Goal: Answer question/provide support: Share knowledge or assist other users

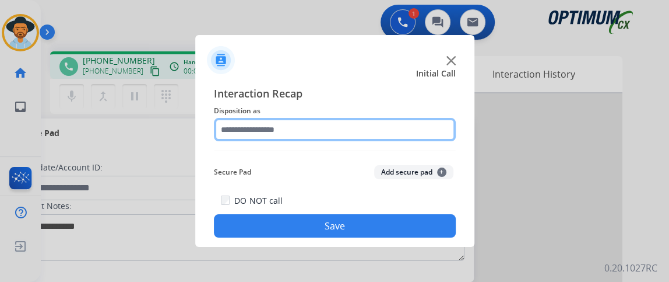
click at [306, 124] on input "text" at bounding box center [335, 129] width 242 height 23
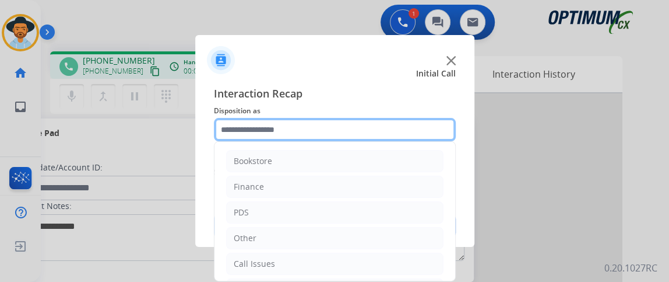
scroll to position [76, 0]
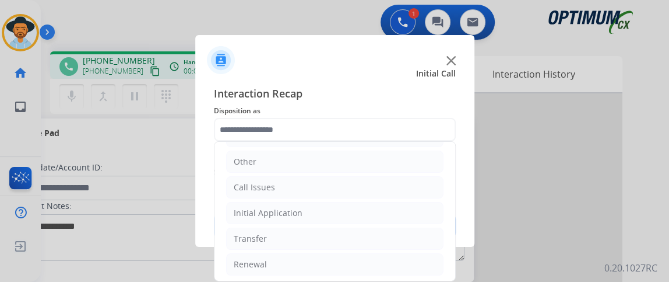
click at [392, 223] on ul "Bookstore Finance PDS Other Call Issues Initial Application Transfer Renewal" at bounding box center [334, 174] width 241 height 218
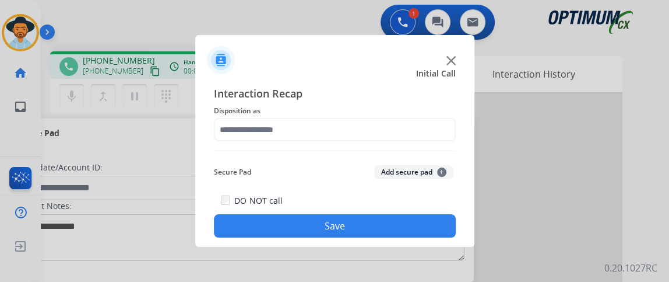
click at [390, 149] on div "Interaction Recap Disposition as Secure Pad Add secure pad + DO NOT call Save" at bounding box center [335, 161] width 242 height 152
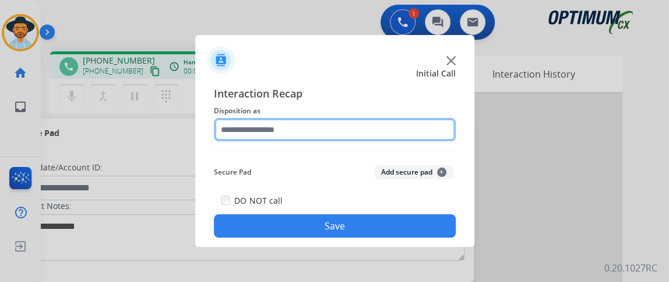
click at [386, 129] on input "text" at bounding box center [335, 129] width 242 height 23
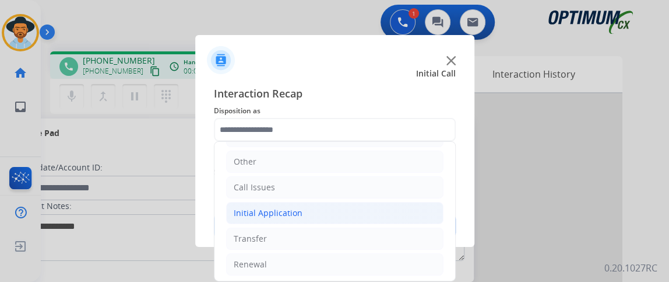
click at [418, 218] on li "Initial Application" at bounding box center [334, 213] width 217 height 22
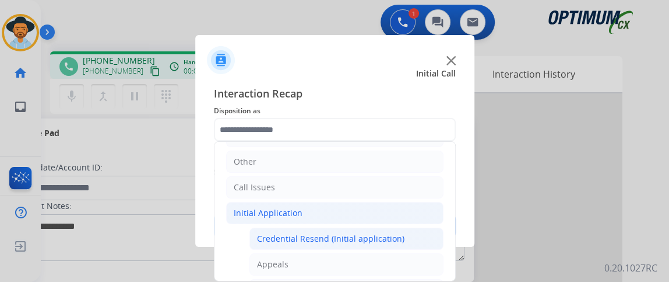
click at [413, 235] on li "Credential Resend (Initial application)" at bounding box center [346, 238] width 194 height 22
type input "**********"
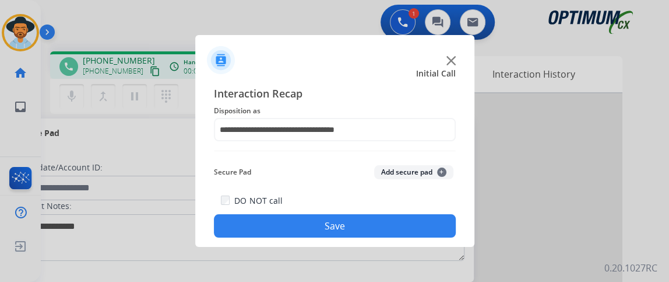
click at [413, 225] on button "Save" at bounding box center [335, 225] width 242 height 23
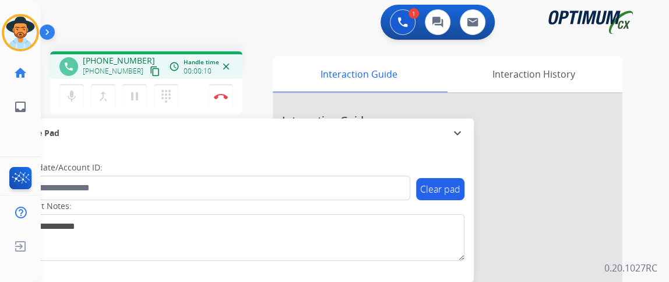
click at [150, 75] on mat-icon "content_copy" at bounding box center [155, 71] width 10 height 10
click at [74, 89] on mat-icon "mic" at bounding box center [72, 96] width 14 height 14
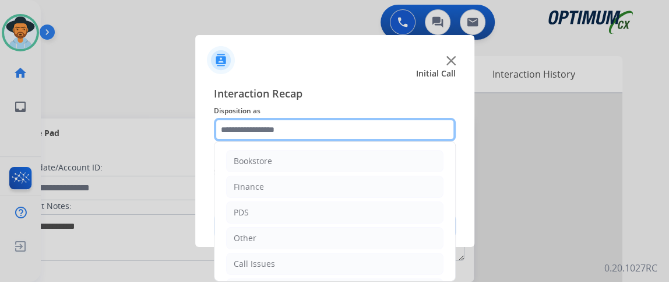
click at [283, 132] on input "text" at bounding box center [335, 129] width 242 height 23
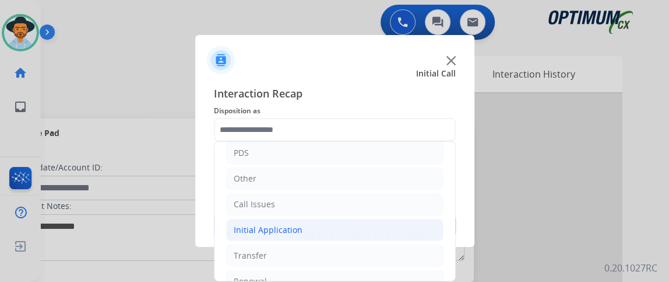
click at [400, 221] on li "Initial Application" at bounding box center [334, 230] width 217 height 22
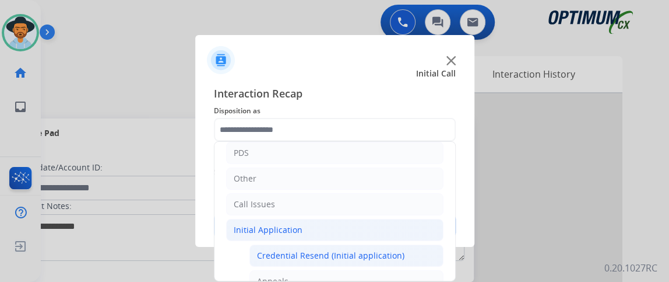
click at [393, 245] on li "Credential Resend (Initial application)" at bounding box center [346, 255] width 194 height 22
type input "**********"
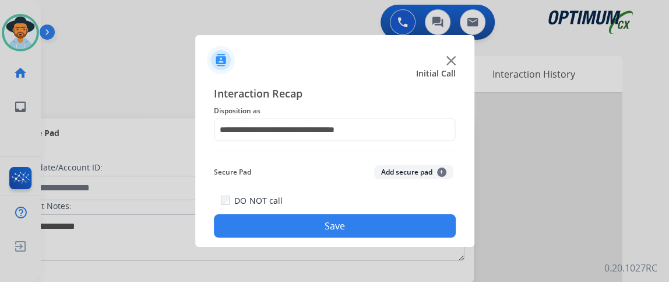
click at [392, 230] on button "Save" at bounding box center [335, 225] width 242 height 23
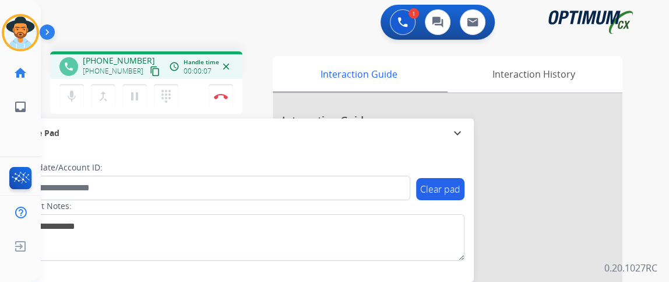
click at [150, 71] on mat-icon "content_copy" at bounding box center [155, 71] width 10 height 10
click at [150, 72] on mat-icon "content_copy" at bounding box center [155, 71] width 10 height 10
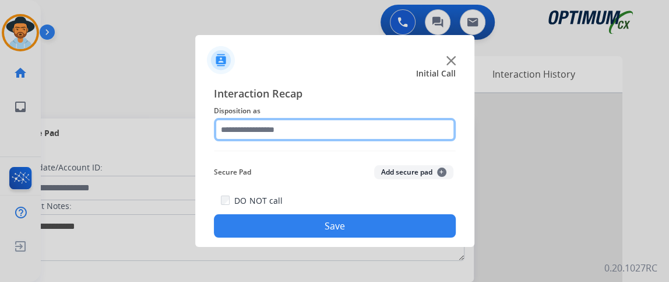
click at [294, 133] on input "text" at bounding box center [335, 129] width 242 height 23
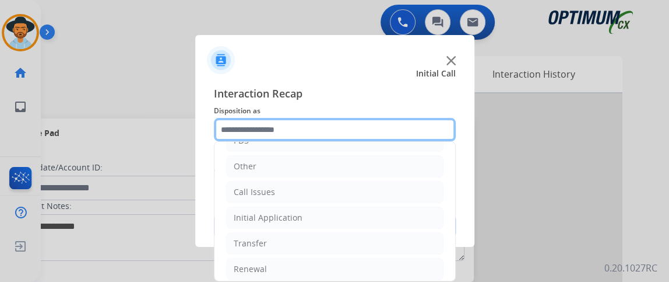
scroll to position [76, 0]
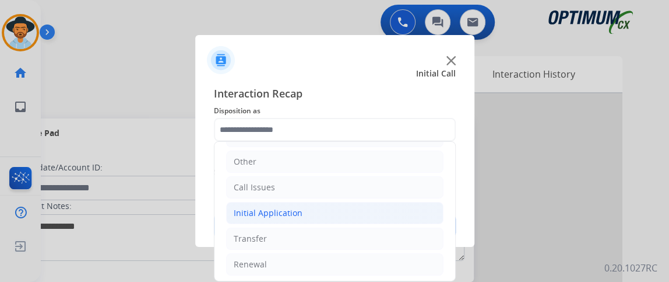
click at [395, 212] on li "Initial Application" at bounding box center [334, 213] width 217 height 22
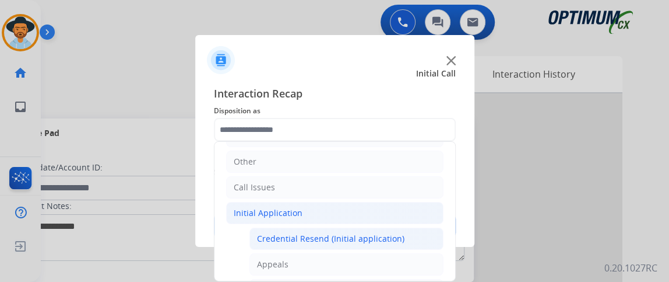
click at [389, 236] on div "Credential Resend (Initial application)" at bounding box center [330, 239] width 147 height 12
type input "**********"
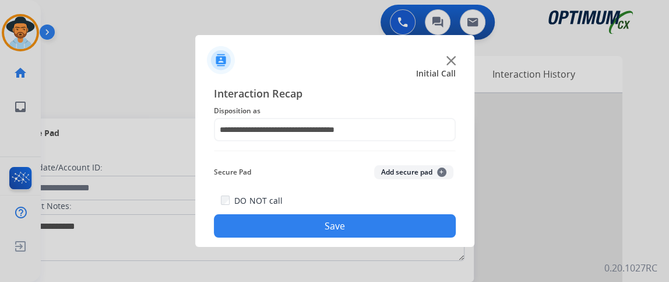
click at [389, 235] on button "Save" at bounding box center [335, 225] width 242 height 23
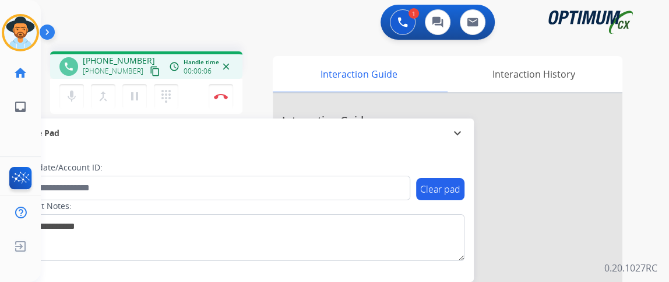
click at [150, 72] on mat-icon "content_copy" at bounding box center [155, 71] width 10 height 10
click at [79, 91] on button "mic Mute" at bounding box center [71, 96] width 24 height 24
click at [74, 98] on mat-icon "mic_off" at bounding box center [72, 96] width 14 height 14
click at [74, 98] on mat-icon "mic" at bounding box center [72, 96] width 14 height 14
click at [74, 98] on mat-icon "mic_off" at bounding box center [72, 96] width 14 height 14
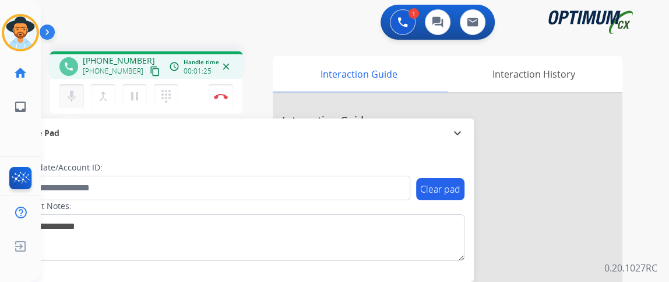
click at [74, 98] on mat-icon "mic" at bounding box center [72, 96] width 14 height 14
click at [74, 98] on mat-icon "mic_off" at bounding box center [72, 96] width 14 height 14
click at [71, 101] on mat-icon "mic" at bounding box center [72, 96] width 14 height 14
click at [71, 101] on mat-icon "mic_off" at bounding box center [72, 96] width 14 height 14
click at [233, 90] on button "Disconnect" at bounding box center [221, 96] width 24 height 24
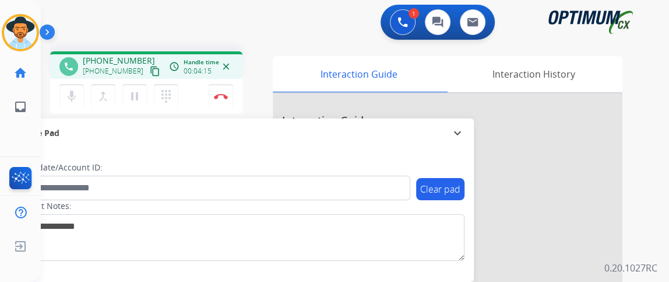
click at [241, 87] on div "mic Mute merge_type Bridge pause Hold dialpad Dialpad Disconnect" at bounding box center [146, 96] width 192 height 35
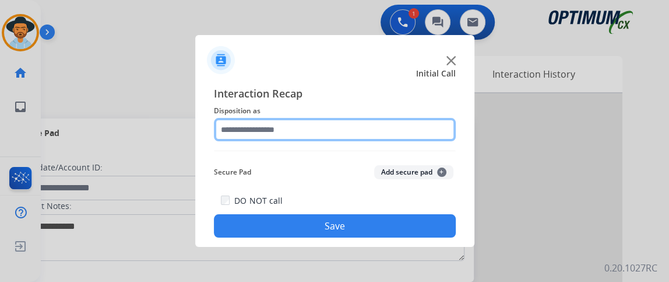
click at [334, 118] on input "text" at bounding box center [335, 129] width 242 height 23
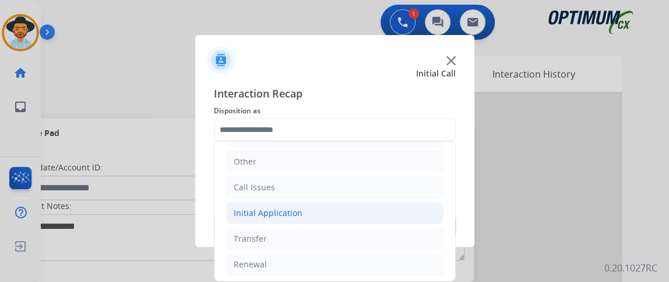
click at [396, 210] on li "Initial Application" at bounding box center [334, 213] width 217 height 22
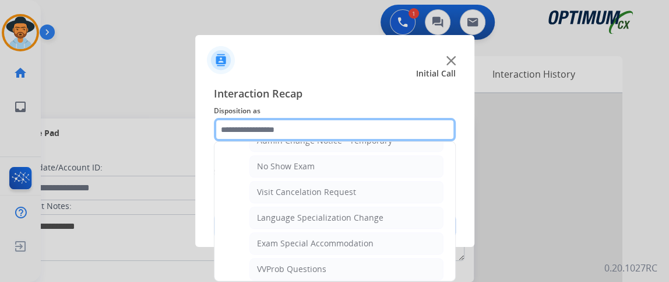
scroll to position [562, 0]
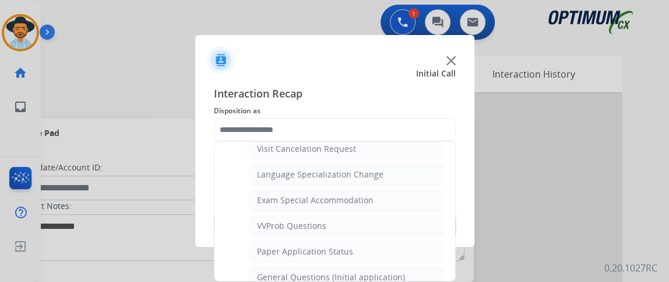
click at [410, 256] on ul "Credential Resend (Initial application) Appeals Stuck in Staff Review Paper Exa…" at bounding box center [334, 53] width 217 height 624
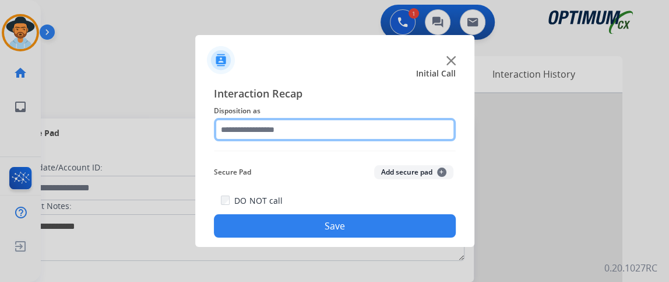
click at [348, 129] on input "text" at bounding box center [335, 129] width 242 height 23
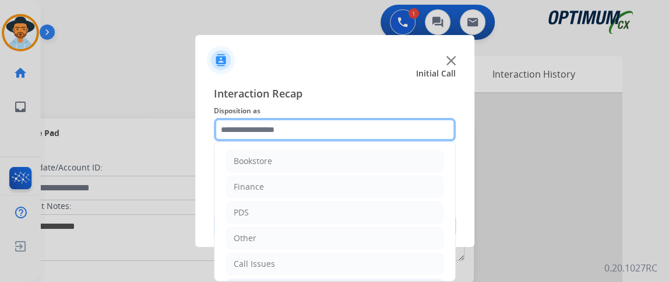
scroll to position [605, 0]
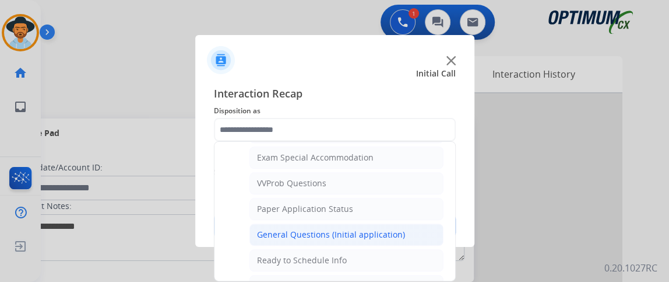
click at [387, 223] on li "General Questions (Initial application)" at bounding box center [346, 234] width 194 height 22
type input "**********"
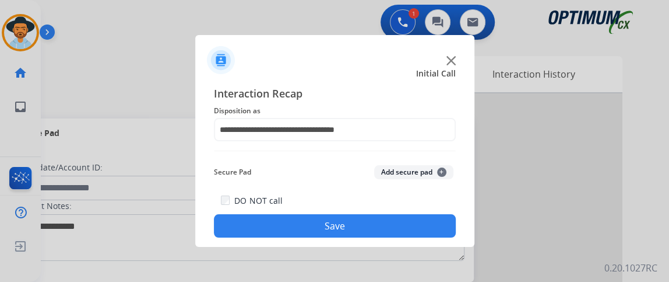
click at [386, 219] on button "Save" at bounding box center [335, 225] width 242 height 23
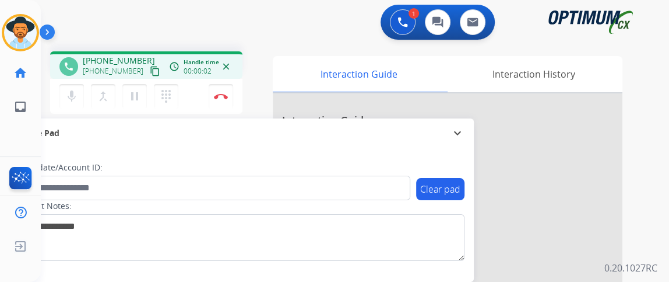
click at [150, 68] on mat-icon "content_copy" at bounding box center [155, 71] width 10 height 10
click at [72, 97] on mat-icon "mic" at bounding box center [72, 96] width 14 height 14
click at [69, 106] on button "mic_off Mute" at bounding box center [71, 96] width 24 height 24
click at [91, 25] on div "1 Voice Interactions 0 Chat Interactions 0 Email Interactions" at bounding box center [348, 23] width 586 height 37
click at [92, 38] on div "1 Voice Interactions 0 Chat Interactions 0 Email Interactions" at bounding box center [348, 23] width 586 height 37
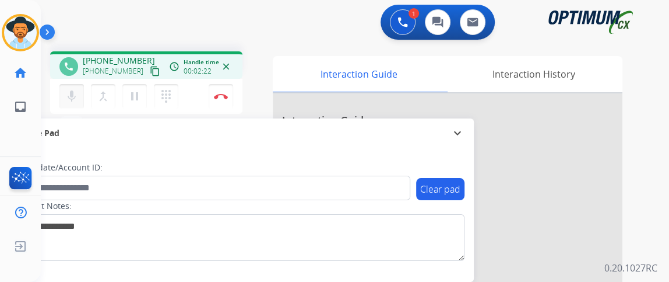
click at [76, 96] on mat-icon "mic" at bounding box center [72, 96] width 14 height 14
click at [221, 91] on button "Disconnect" at bounding box center [221, 96] width 24 height 24
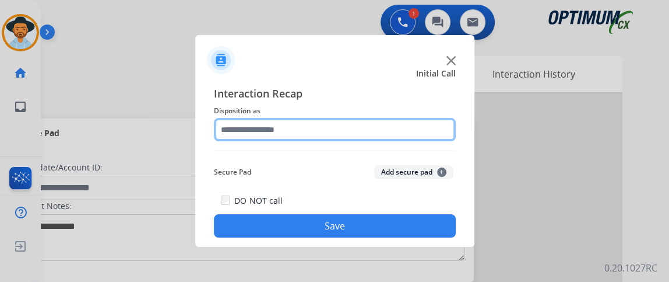
click at [371, 128] on input "text" at bounding box center [335, 129] width 242 height 23
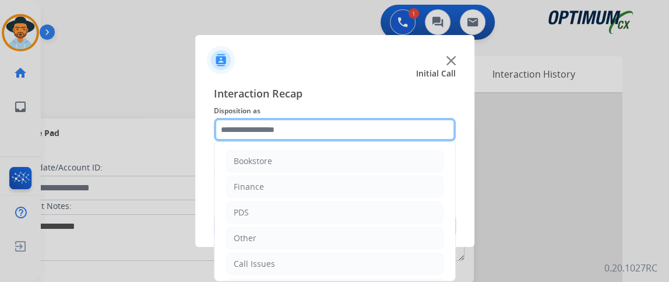
scroll to position [76, 0]
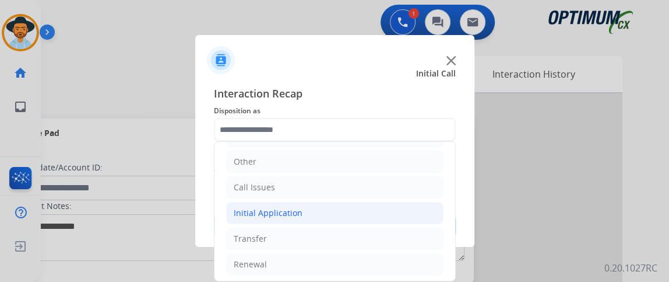
click at [382, 203] on li "Initial Application" at bounding box center [334, 213] width 217 height 22
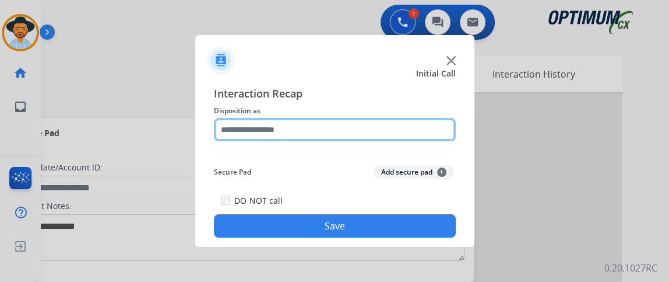
click at [342, 135] on input "text" at bounding box center [335, 129] width 242 height 23
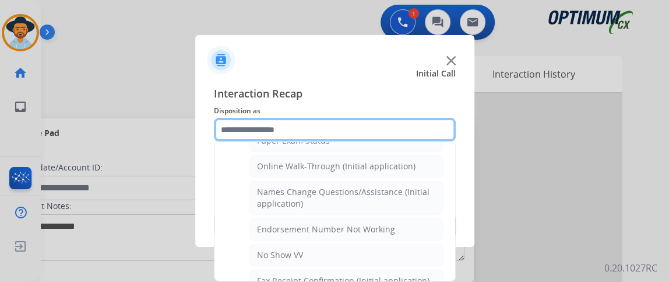
scroll to position [248, 0]
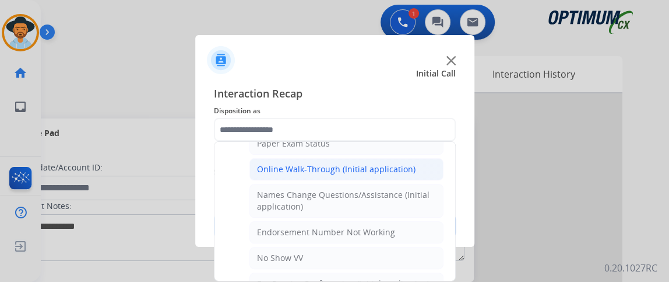
click at [406, 158] on li "Online Walk-Through (Initial application)" at bounding box center [346, 169] width 194 height 22
type input "**********"
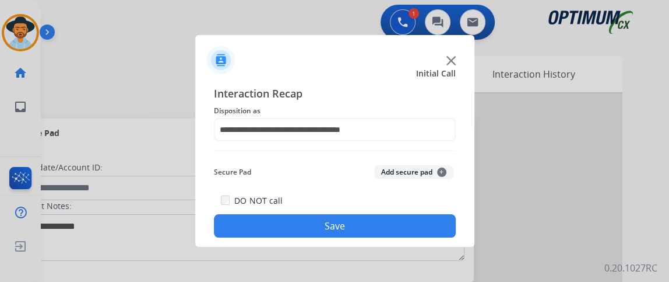
click at [393, 218] on button "Save" at bounding box center [335, 225] width 242 height 23
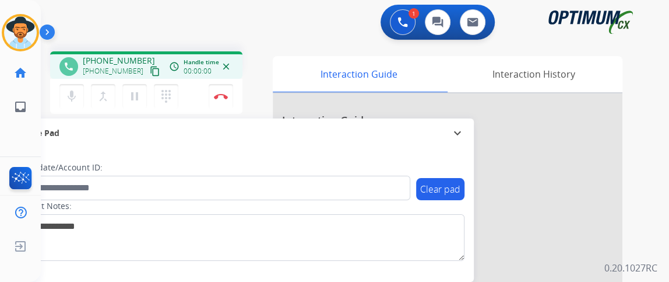
click at [150, 67] on mat-icon "content_copy" at bounding box center [155, 71] width 10 height 10
click at [148, 76] on button "content_copy" at bounding box center [155, 71] width 14 height 14
click at [78, 96] on button "mic Mute" at bounding box center [71, 96] width 24 height 24
click at [71, 97] on mat-icon "mic_off" at bounding box center [72, 96] width 14 height 14
click at [76, 92] on mat-icon "mic" at bounding box center [72, 96] width 14 height 14
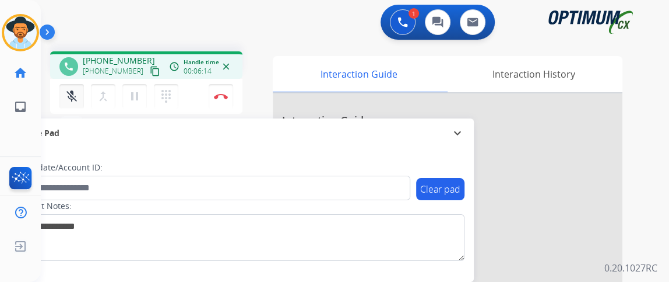
click at [76, 89] on mat-icon "mic_off" at bounding box center [72, 96] width 14 height 14
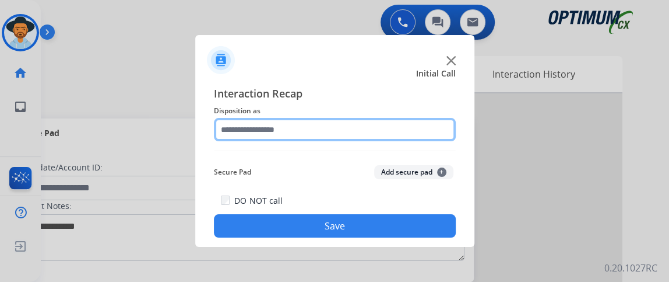
click at [349, 134] on input "text" at bounding box center [335, 129] width 242 height 23
